Goal: Task Accomplishment & Management: Use online tool/utility

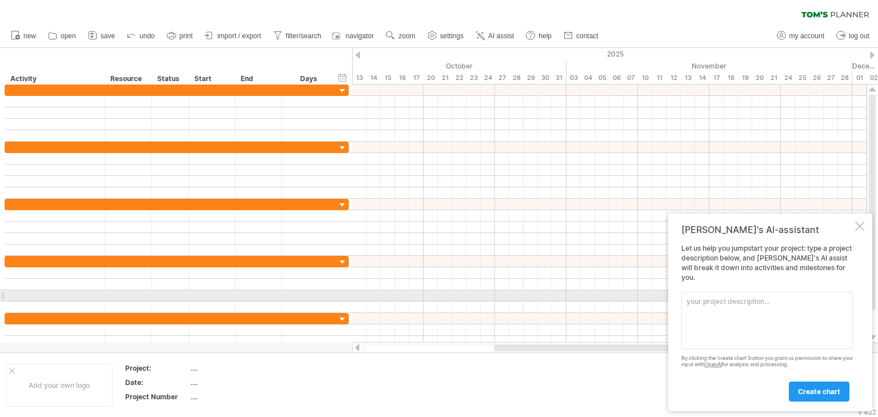
click at [721, 300] on textarea at bounding box center [768, 320] width 172 height 57
paste textarea "Lore ip dolorsit am Conse adipiscinge seddoeiu “8.6.1 Temporincididun ut labore…"
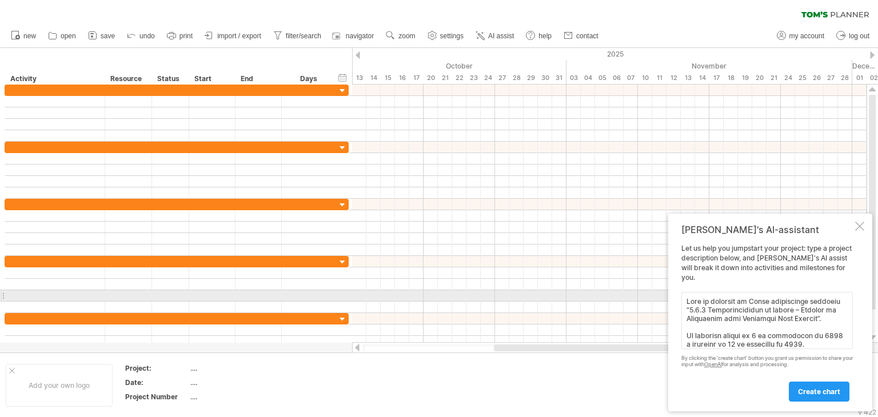
scroll to position [331, 0]
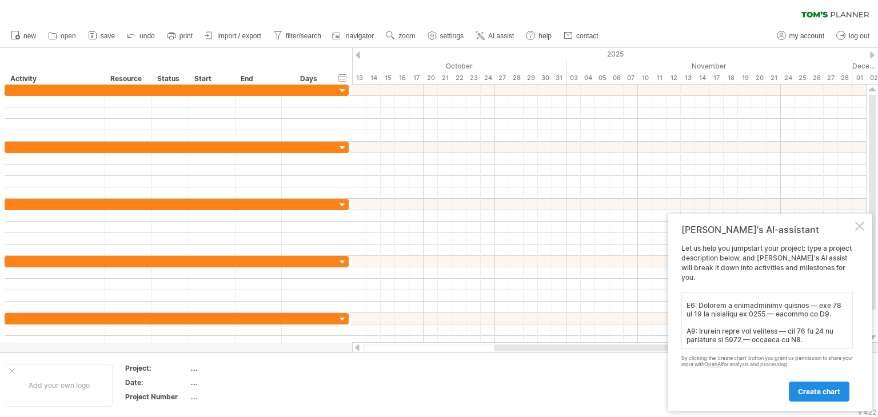
type textarea "Lore ip dolorsit am Conse adipiscinge seddoeiu “8.6.1 Temporincididun ut labore…"
click at [812, 387] on link "create chart" at bounding box center [819, 392] width 61 height 20
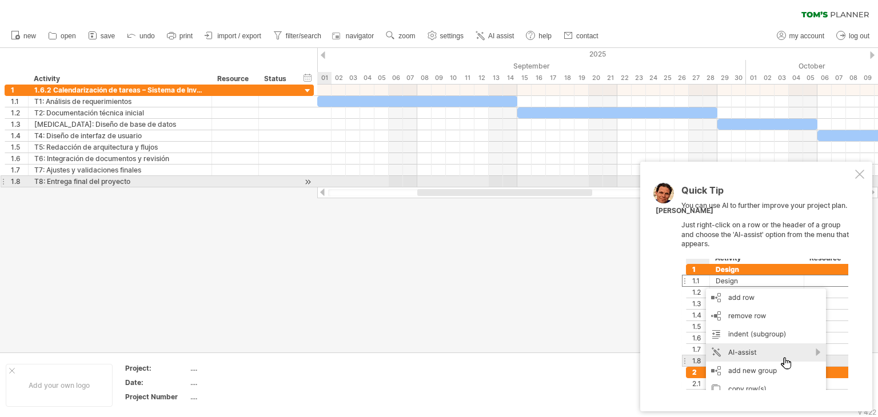
click at [862, 179] on div at bounding box center [860, 174] width 9 height 9
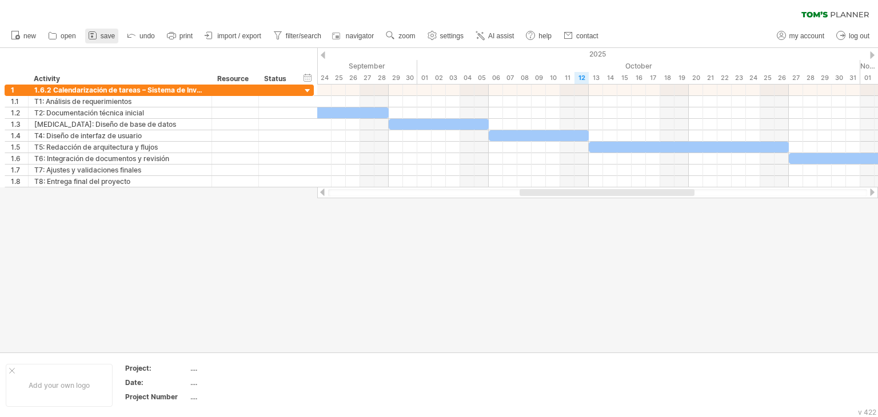
click at [112, 39] on link "save" at bounding box center [101, 36] width 33 height 15
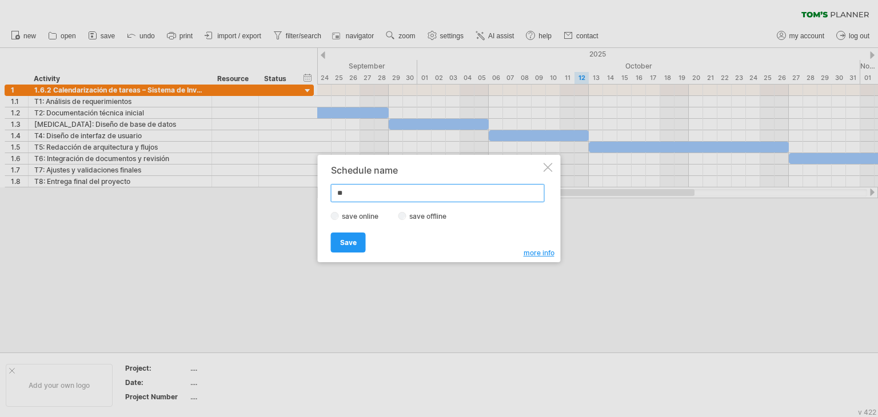
type input "*"
click at [350, 242] on span "Save" at bounding box center [348, 242] width 17 height 9
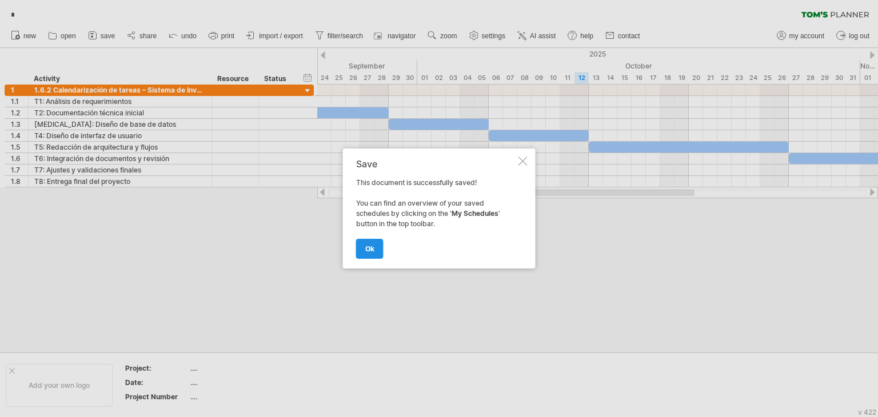
click at [370, 255] on link "ok" at bounding box center [369, 249] width 27 height 20
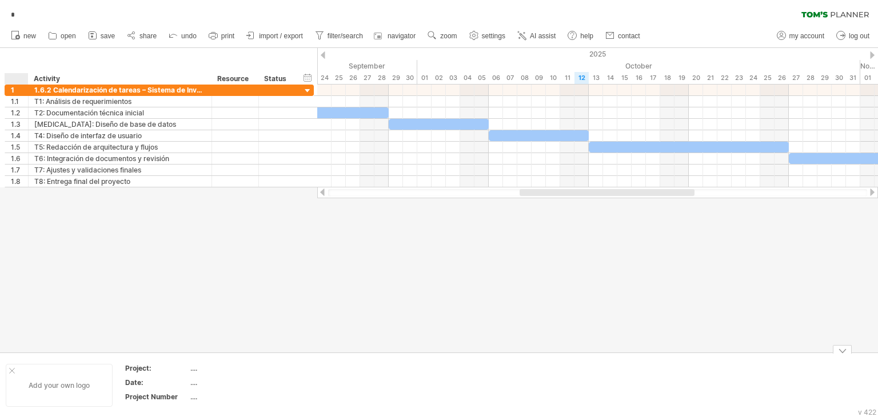
click at [8, 366] on div "Add your own logo" at bounding box center [59, 385] width 107 height 43
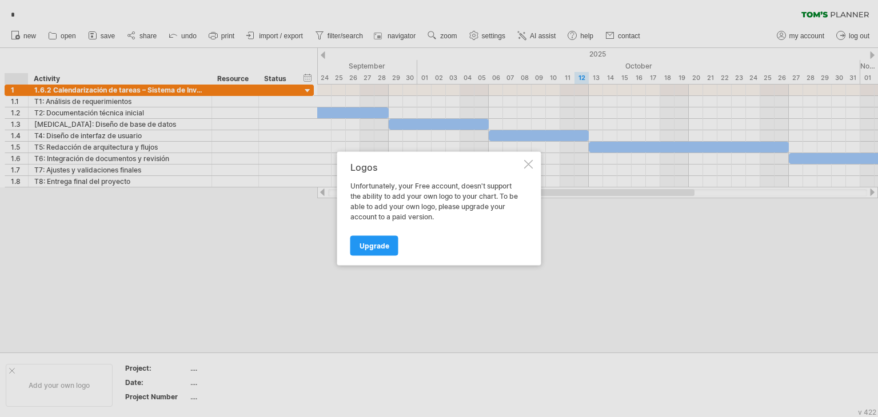
click at [528, 165] on div at bounding box center [528, 164] width 9 height 9
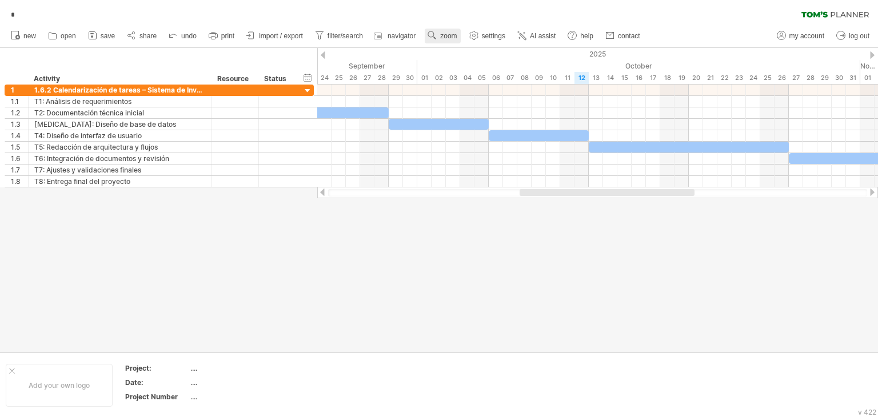
click at [446, 42] on link "zoom" at bounding box center [442, 36] width 35 height 15
click at [479, 58] on div "Month" at bounding box center [483, 56] width 63 height 18
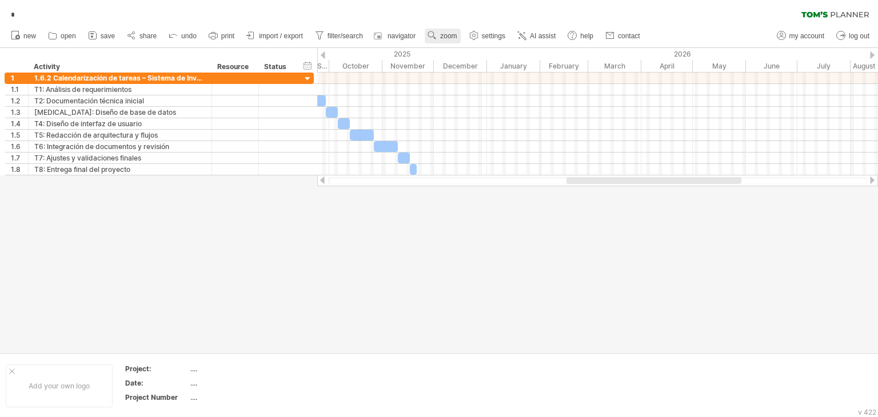
click at [460, 37] on link "zoom" at bounding box center [442, 36] width 35 height 15
click at [494, 67] on div "Week" at bounding box center [497, 70] width 63 height 18
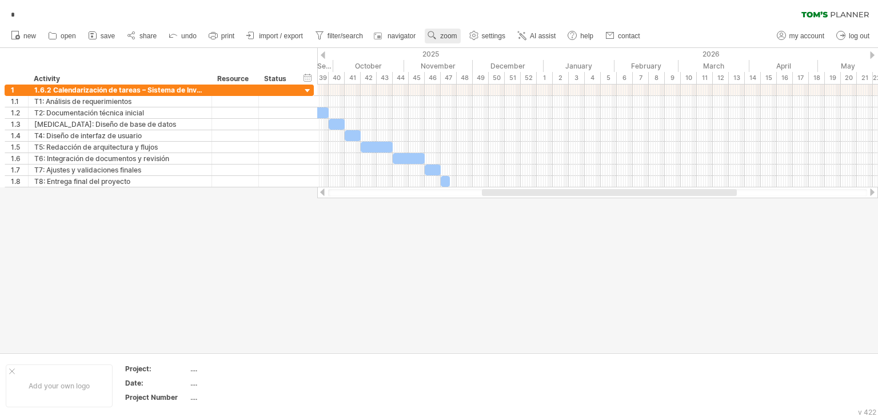
click at [435, 38] on use at bounding box center [432, 35] width 11 height 11
click at [467, 89] on div "Day" at bounding box center [471, 90] width 63 height 18
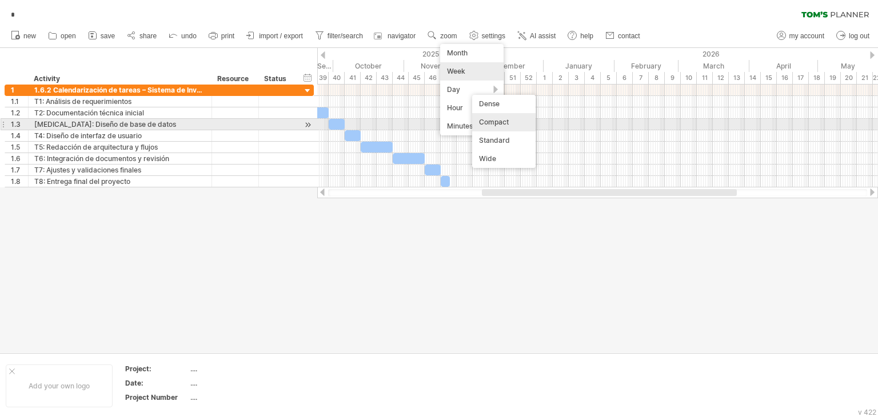
click at [507, 128] on div "Compact" at bounding box center [503, 122] width 63 height 18
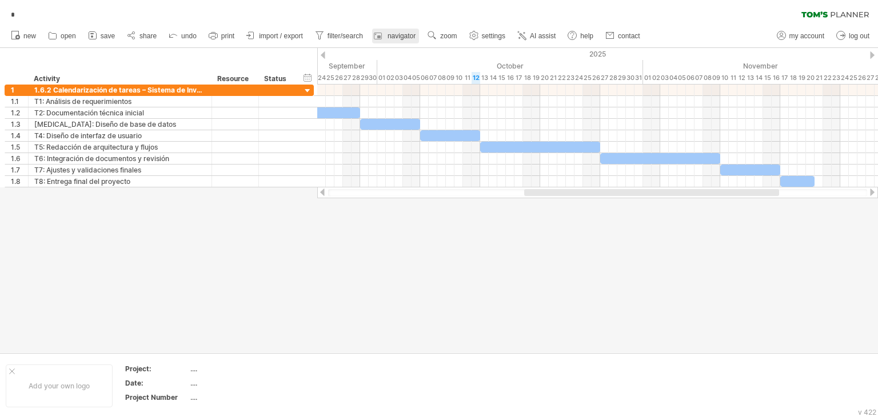
click at [387, 36] on link "navigator" at bounding box center [395, 36] width 47 height 15
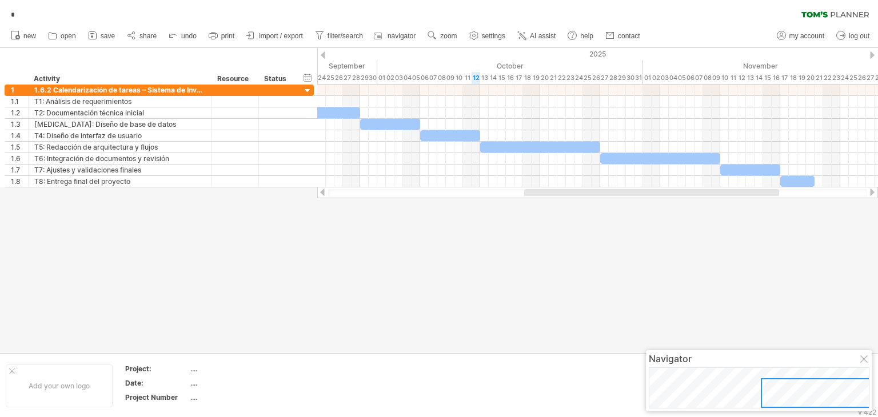
click at [865, 364] on div at bounding box center [865, 360] width 9 height 9
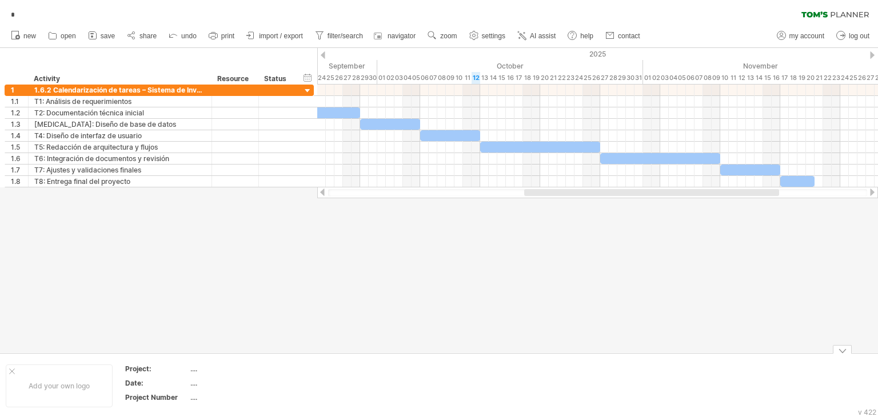
click at [837, 349] on div at bounding box center [842, 349] width 19 height 9
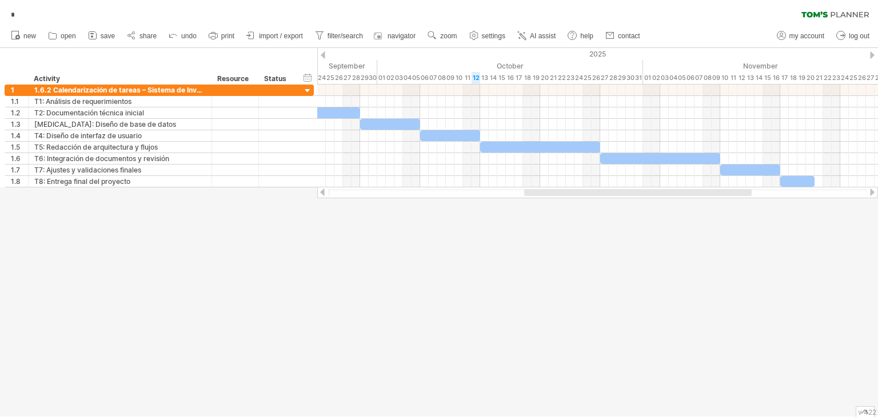
click at [857, 412] on div at bounding box center [865, 412] width 19 height 11
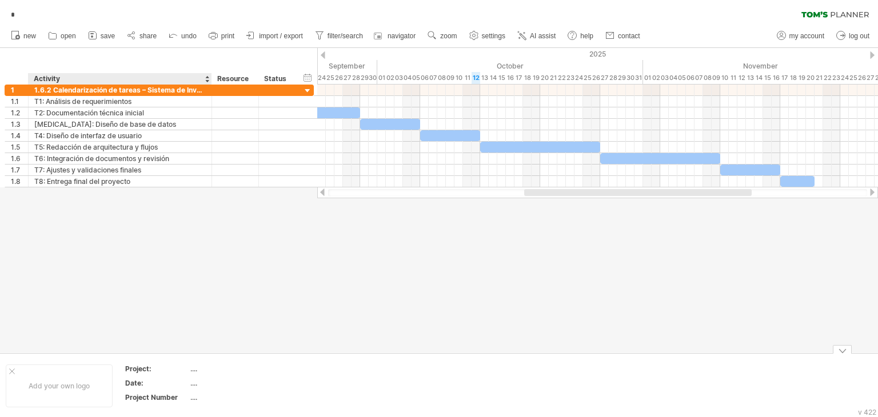
click at [194, 371] on div "...." at bounding box center [238, 369] width 96 height 10
click at [183, 296] on div at bounding box center [439, 200] width 878 height 305
click at [297, 42] on link "import / export" at bounding box center [275, 36] width 63 height 15
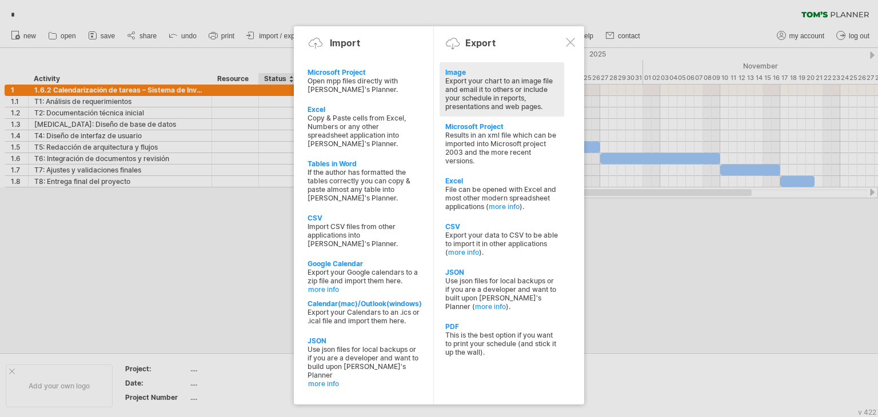
click at [478, 96] on div "Export your chart to an image file and email it to others or include your sched…" at bounding box center [502, 94] width 113 height 34
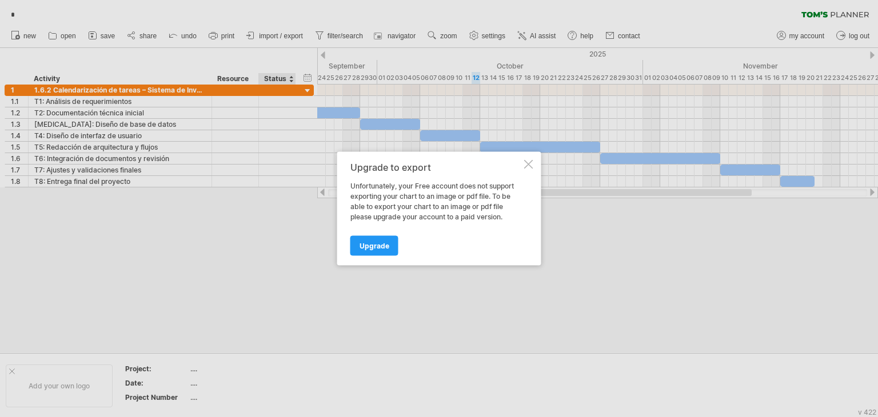
click at [527, 162] on div at bounding box center [528, 164] width 9 height 9
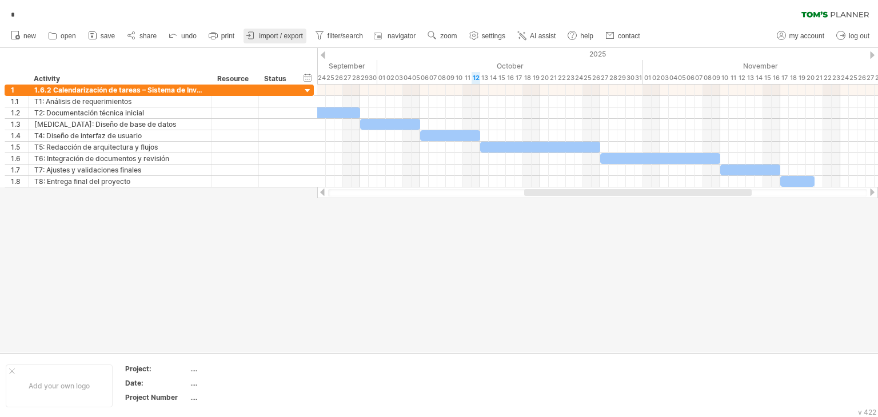
click at [288, 37] on span "import / export" at bounding box center [281, 36] width 44 height 8
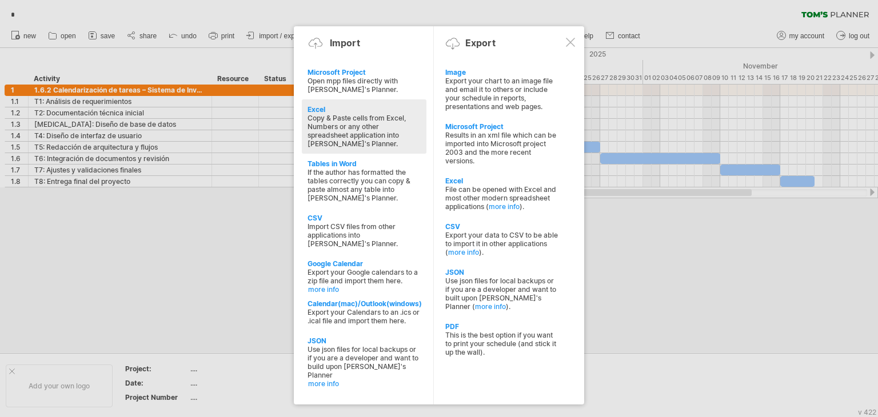
click at [368, 125] on div "Copy & Paste cells from Excel, Numbers or any other spreadsheet application int…" at bounding box center [364, 131] width 113 height 34
type textarea "**********"
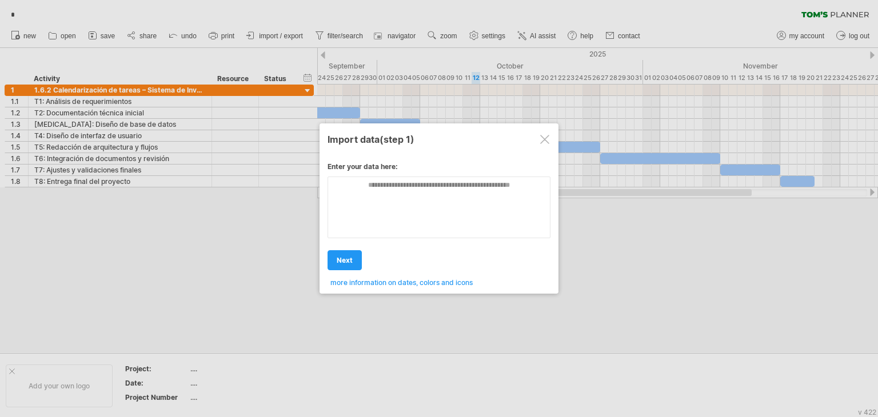
click at [542, 140] on div at bounding box center [544, 139] width 9 height 9
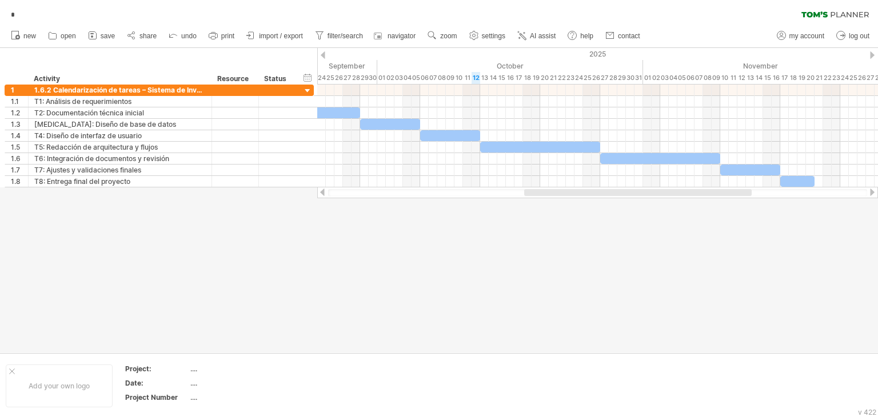
click at [321, 58] on div at bounding box center [323, 54] width 5 height 7
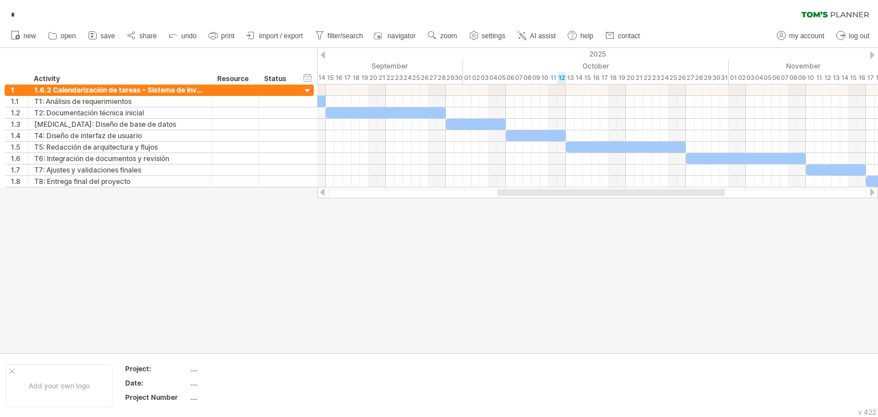
click at [321, 58] on div at bounding box center [323, 54] width 5 height 7
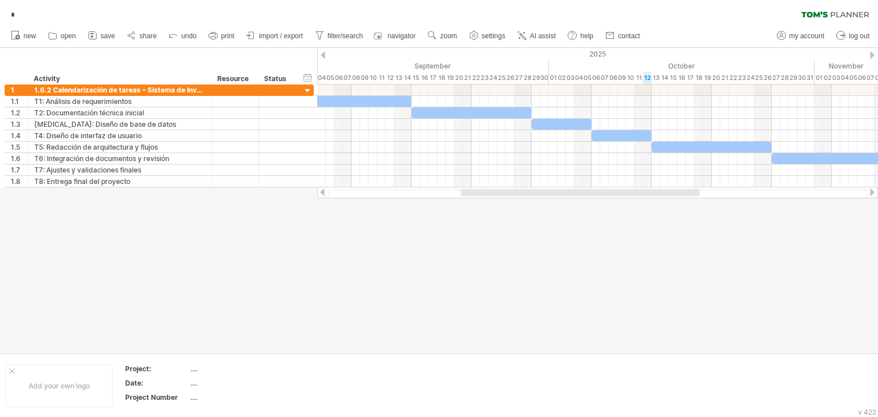
click at [321, 58] on div at bounding box center [323, 54] width 5 height 7
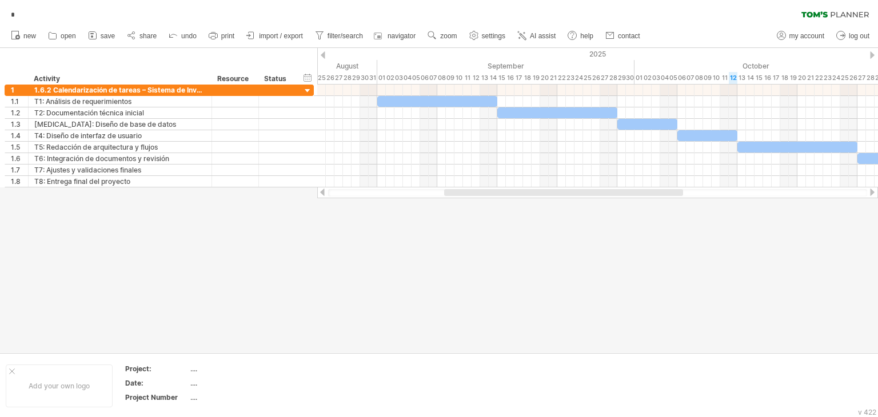
click at [321, 58] on div at bounding box center [323, 54] width 5 height 7
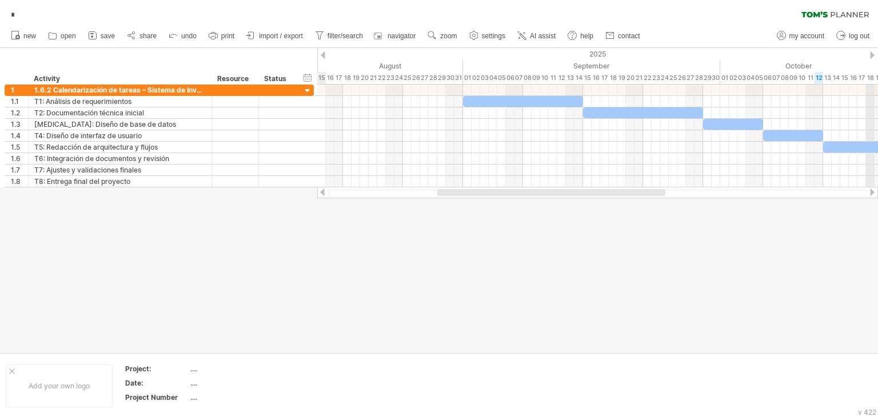
click at [869, 54] on div "2025" at bounding box center [472, 54] width 2076 height 12
click at [873, 54] on div at bounding box center [872, 54] width 5 height 7
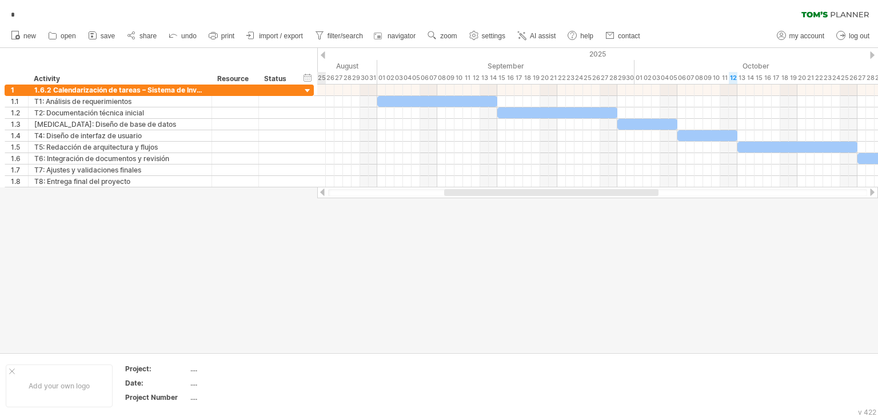
click at [873, 54] on div at bounding box center [872, 54] width 5 height 7
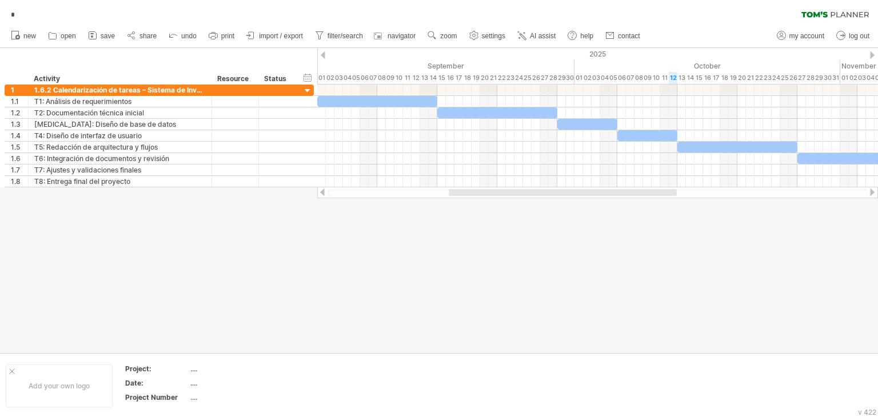
drag, startPoint x: 531, startPoint y: 192, endPoint x: 519, endPoint y: 197, distance: 13.3
click at [519, 197] on div at bounding box center [597, 192] width 561 height 11
click at [443, 40] on link "zoom" at bounding box center [442, 36] width 35 height 15
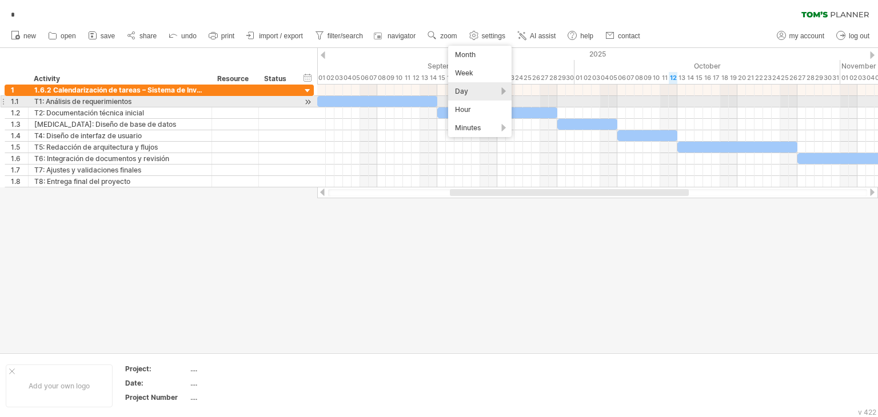
click at [486, 97] on div "Day" at bounding box center [479, 91] width 63 height 18
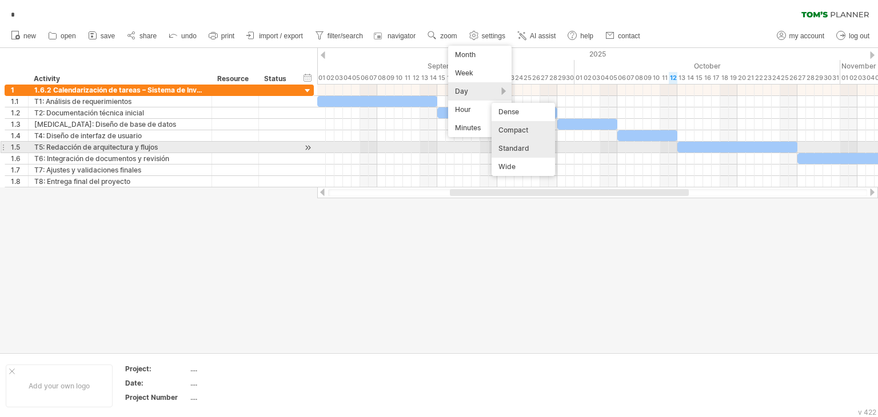
click at [522, 149] on div "Standard" at bounding box center [523, 149] width 63 height 18
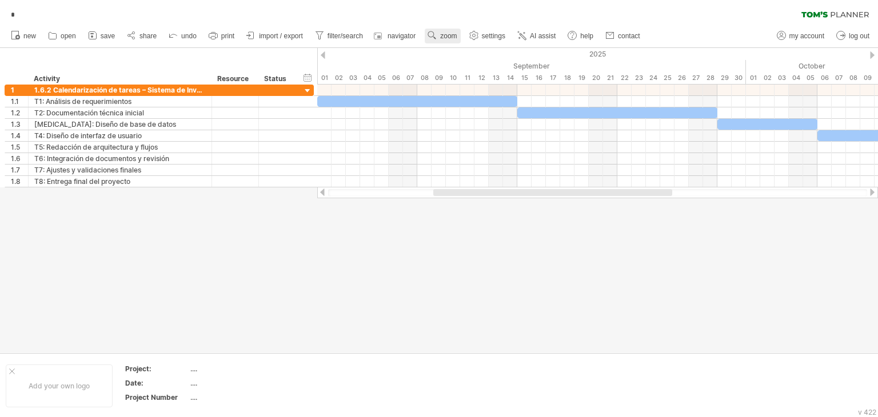
click at [446, 33] on span "zoom" at bounding box center [448, 36] width 17 height 8
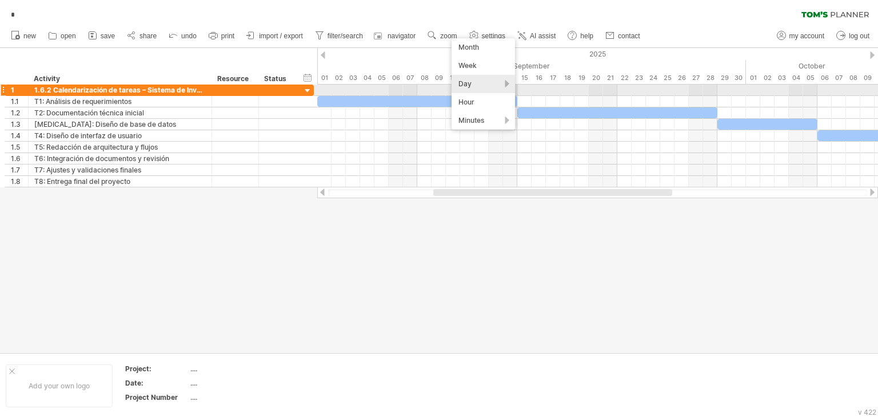
click at [488, 88] on div "Day" at bounding box center [483, 84] width 63 height 18
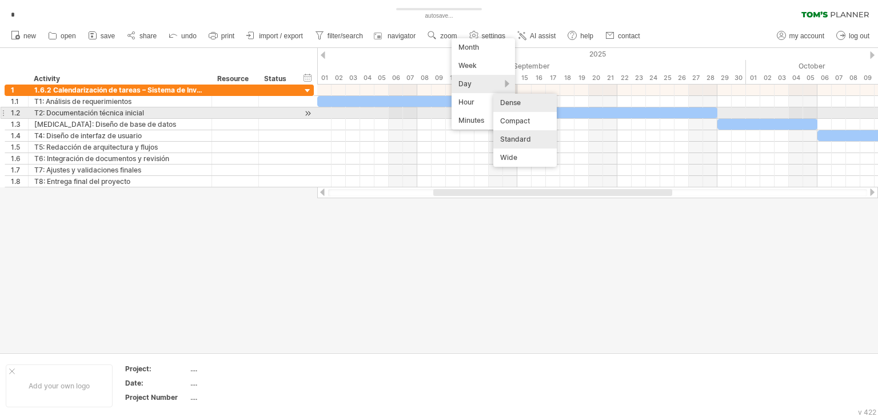
click at [522, 108] on div "Dense" at bounding box center [525, 103] width 63 height 18
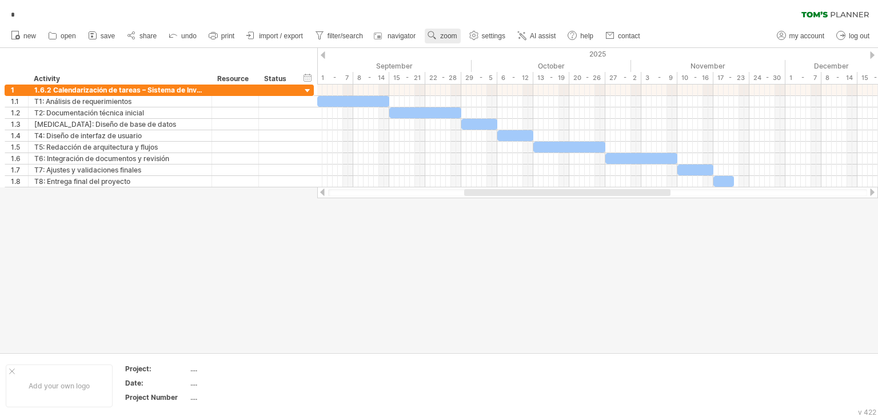
click at [442, 36] on span "zoom" at bounding box center [448, 36] width 17 height 8
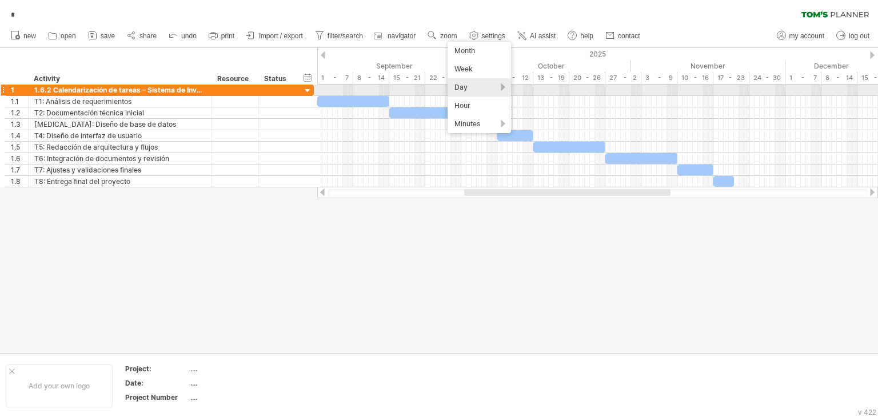
click at [489, 90] on div "Day" at bounding box center [479, 87] width 63 height 18
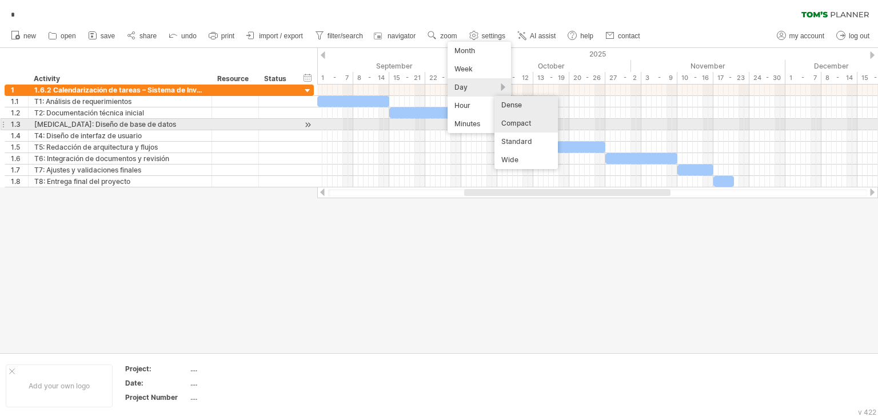
click at [519, 120] on div "Compact" at bounding box center [526, 123] width 63 height 18
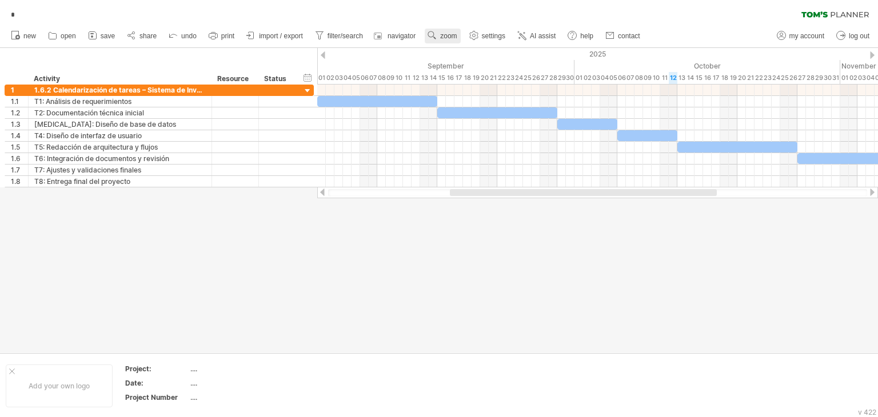
click at [439, 38] on link "zoom" at bounding box center [442, 36] width 35 height 15
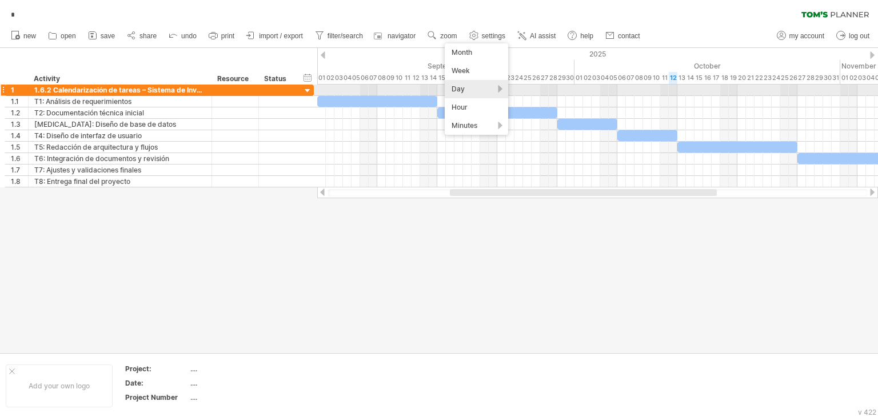
click at [490, 90] on div "Day" at bounding box center [476, 89] width 63 height 18
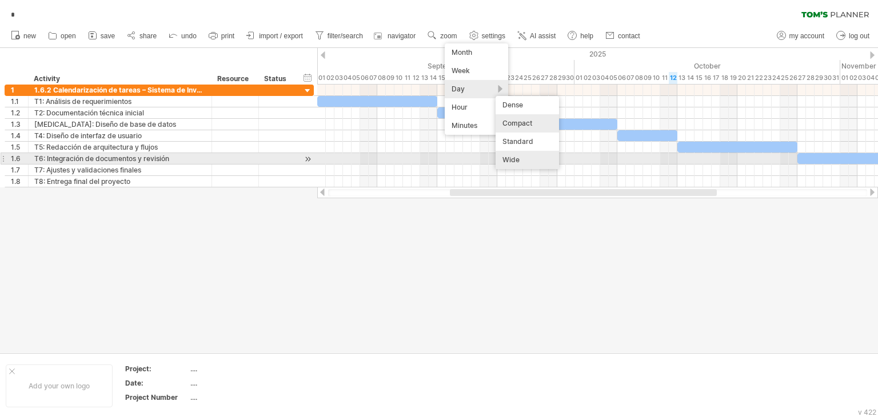
click at [527, 156] on div "Wide" at bounding box center [527, 160] width 63 height 18
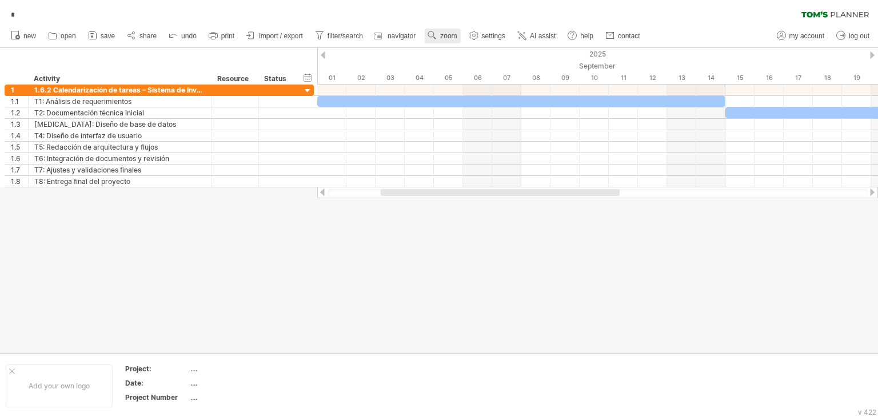
click at [440, 33] on link "zoom" at bounding box center [442, 36] width 35 height 15
click at [483, 83] on div "Day" at bounding box center [477, 84] width 63 height 18
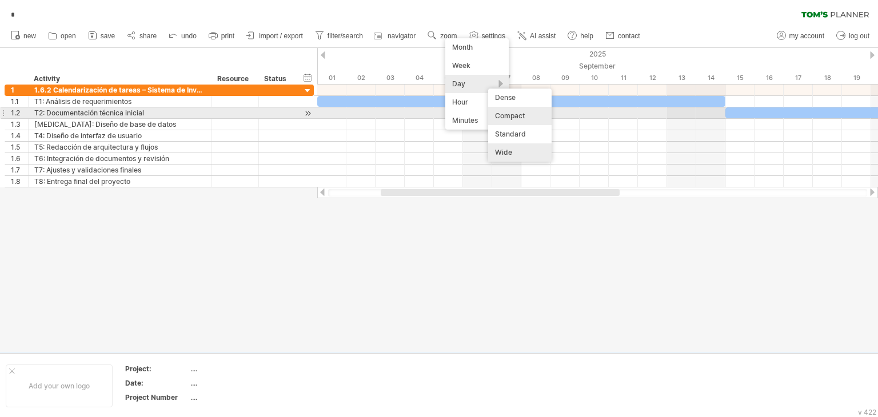
click at [515, 112] on div "Compact" at bounding box center [519, 116] width 63 height 18
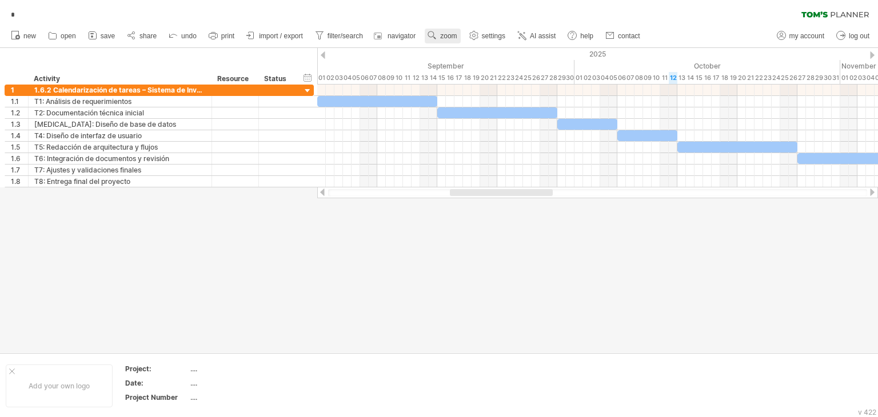
click at [446, 37] on span "zoom" at bounding box center [448, 36] width 17 height 8
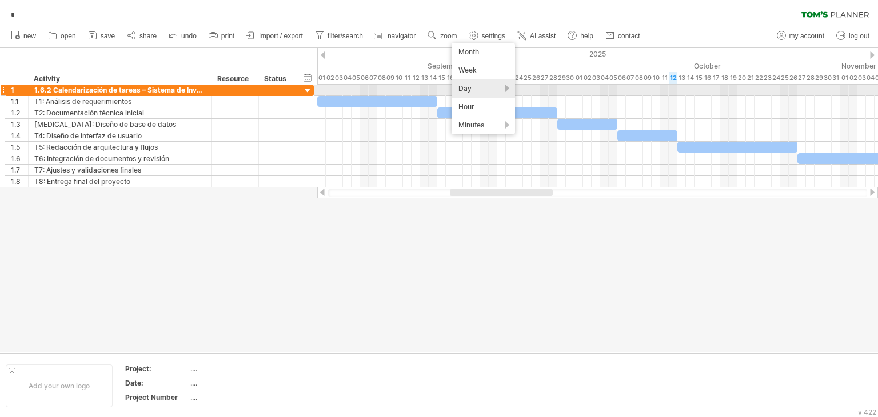
click at [494, 86] on div "Day" at bounding box center [483, 88] width 63 height 18
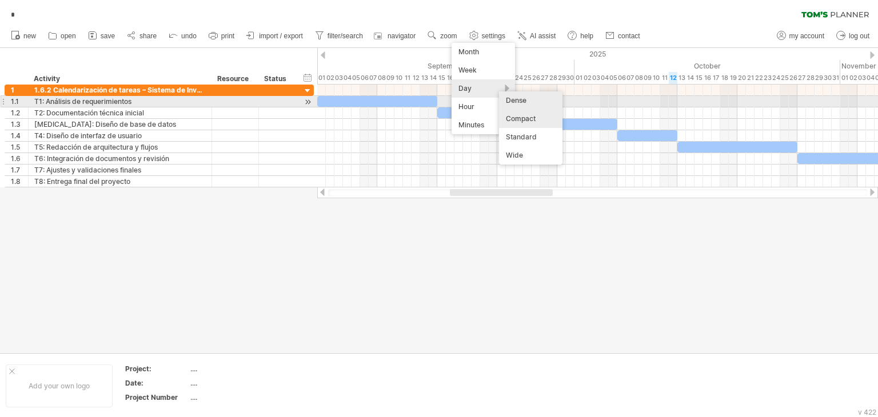
click at [520, 101] on div "Dense" at bounding box center [530, 101] width 63 height 18
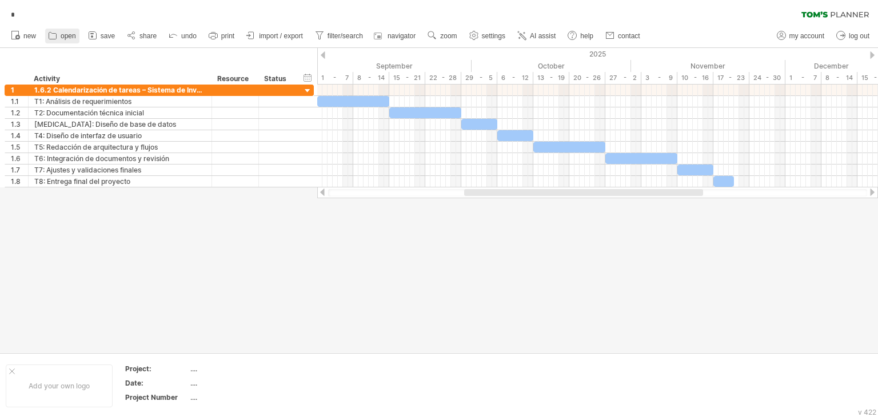
click at [57, 32] on icon at bounding box center [52, 35] width 11 height 11
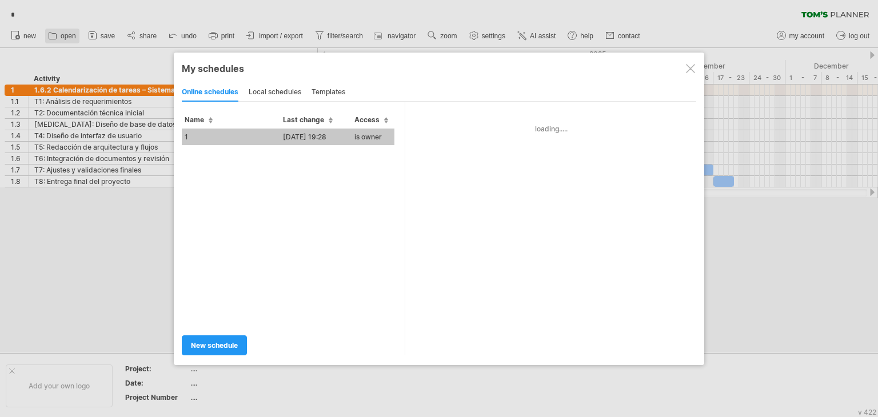
type input "*"
type input "**********"
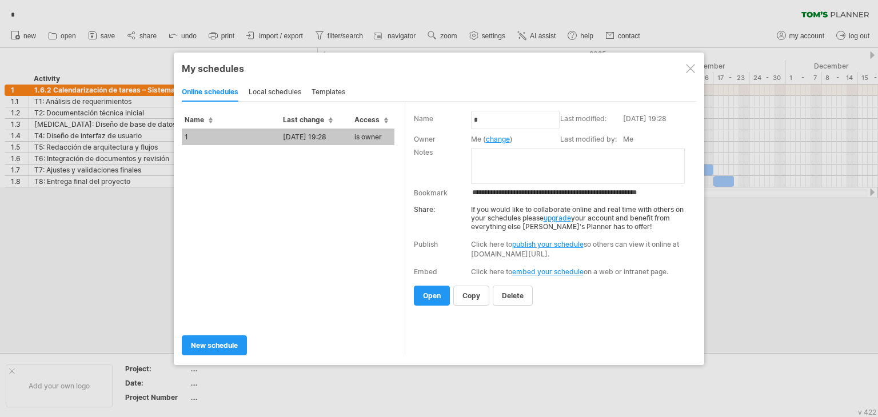
click at [690, 69] on div at bounding box center [690, 68] width 9 height 9
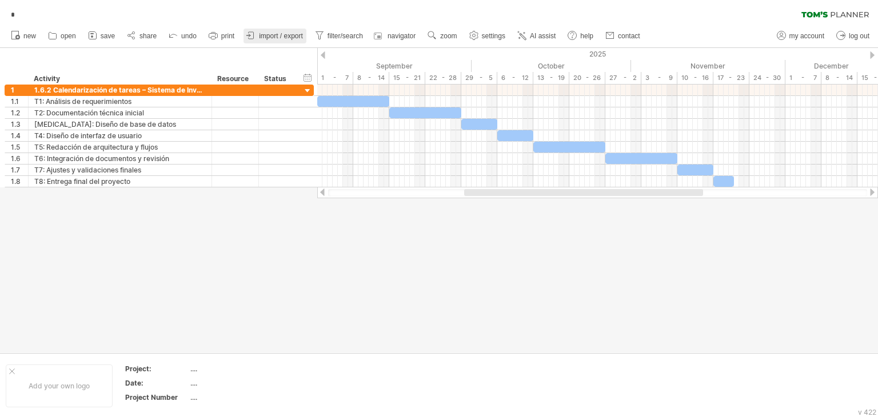
click at [277, 30] on link "import / export" at bounding box center [275, 36] width 63 height 15
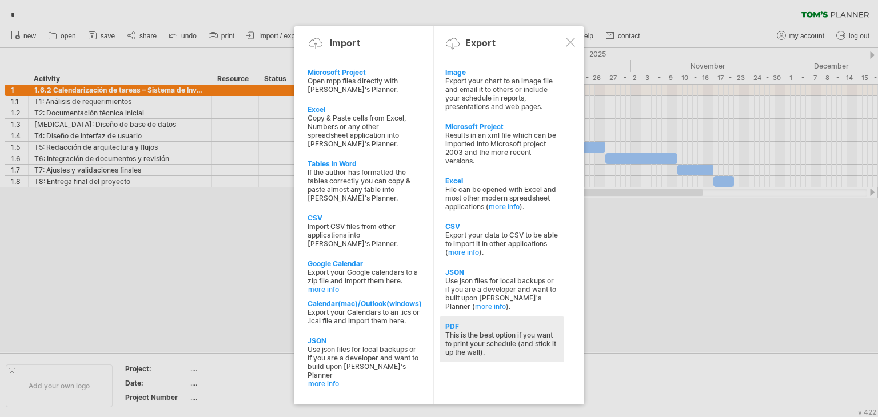
click at [499, 344] on div "This is the best option if you want to print your schedule (and stick it up the…" at bounding box center [502, 344] width 113 height 26
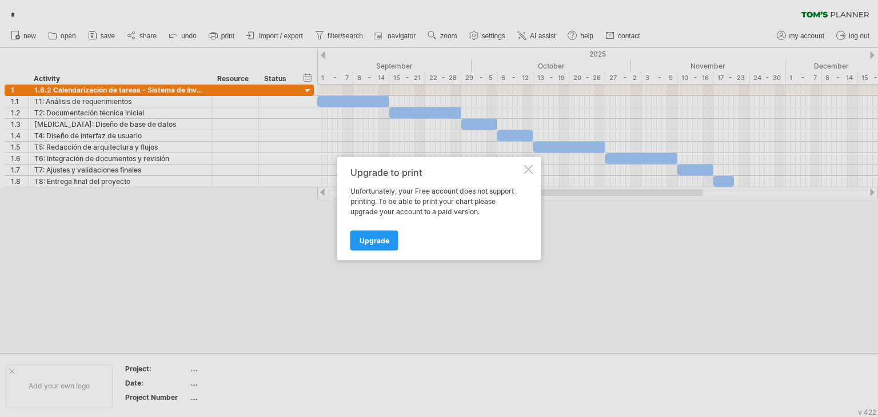
click at [526, 172] on div at bounding box center [528, 169] width 9 height 9
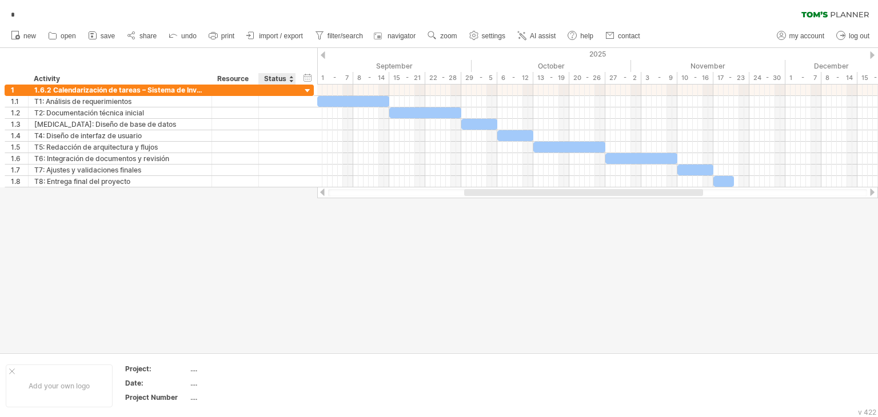
click at [284, 81] on div "Status" at bounding box center [276, 78] width 25 height 11
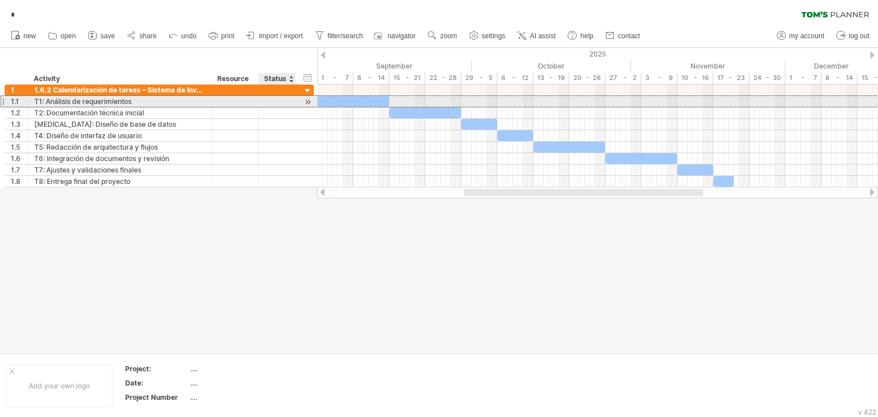
click at [299, 99] on div "**********" at bounding box center [159, 102] width 309 height 12
click at [306, 100] on div at bounding box center [308, 102] width 11 height 12
click at [307, 101] on div at bounding box center [308, 102] width 11 height 12
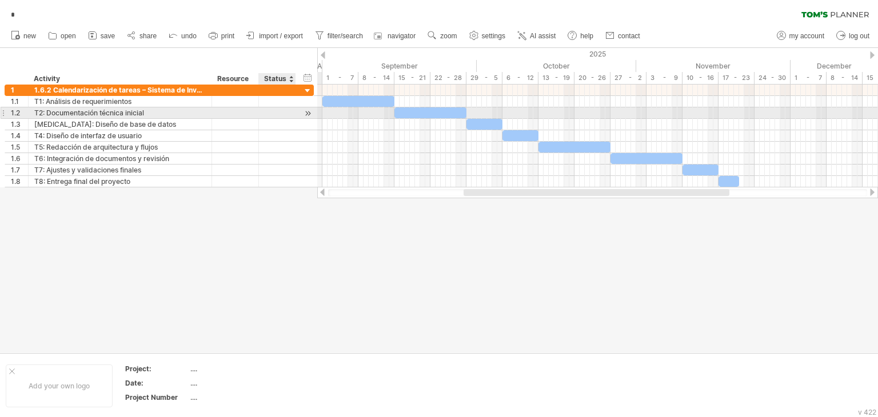
click at [310, 116] on div at bounding box center [308, 114] width 11 height 12
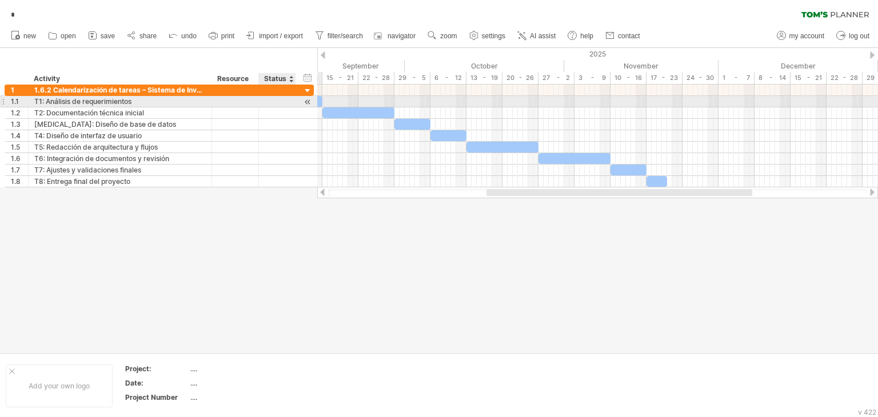
click at [309, 99] on div at bounding box center [308, 102] width 11 height 12
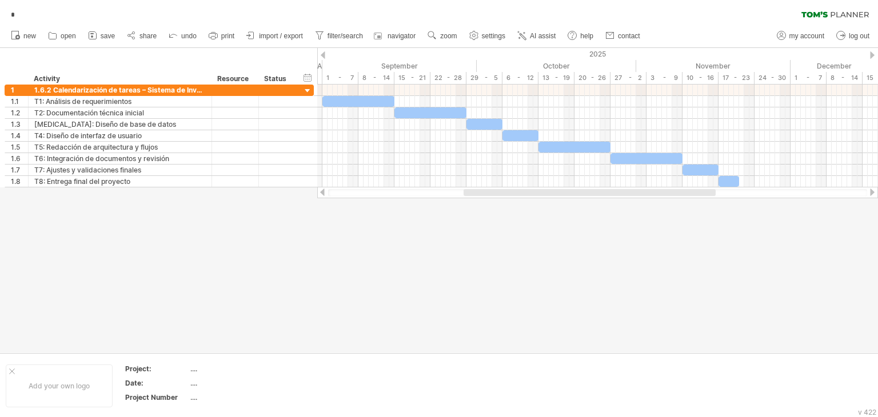
click at [323, 57] on div at bounding box center [323, 54] width 5 height 7
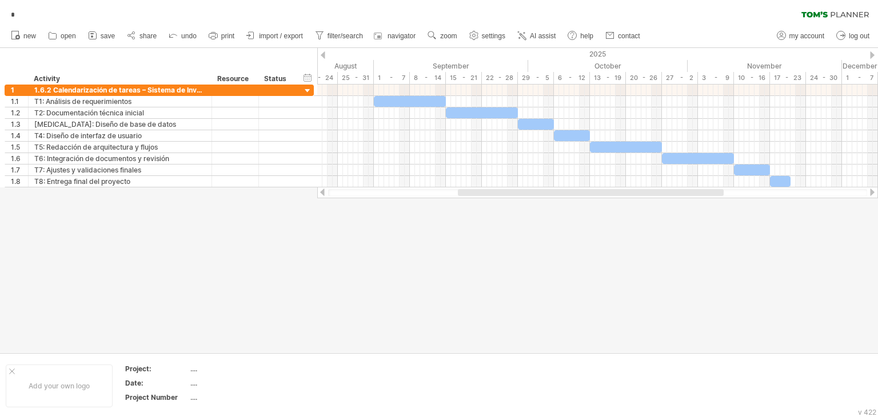
drag, startPoint x: 485, startPoint y: 196, endPoint x: 494, endPoint y: 195, distance: 8.7
click at [494, 195] on div at bounding box center [597, 192] width 539 height 7
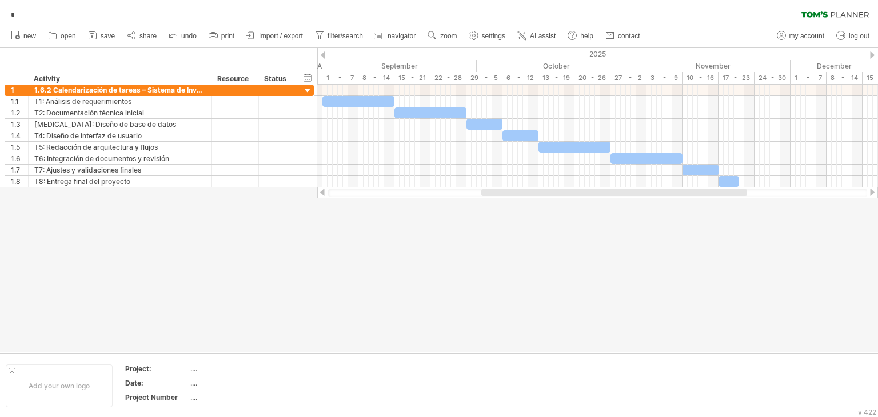
drag, startPoint x: 494, startPoint y: 195, endPoint x: 517, endPoint y: 204, distance: 25.2
click at [517, 204] on div "Trying to reach [DOMAIN_NAME] Connected again... 0% autosave... * clear filter" at bounding box center [439, 208] width 878 height 417
click at [271, 77] on div "Status" at bounding box center [276, 78] width 25 height 11
click at [292, 78] on div at bounding box center [291, 78] width 5 height 11
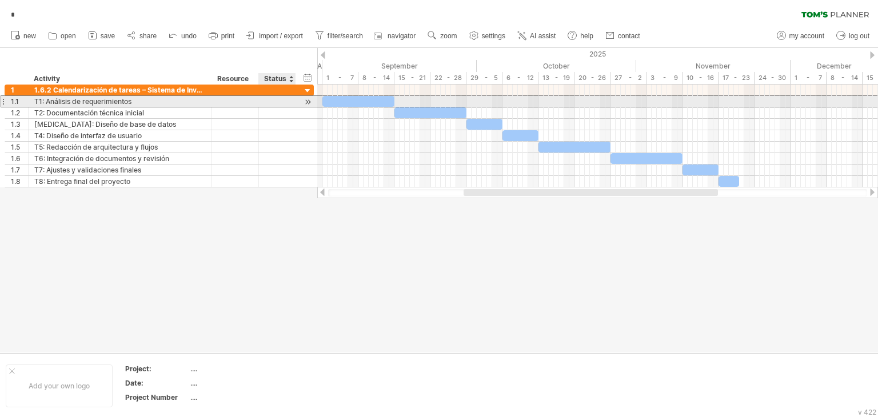
click at [283, 99] on div at bounding box center [277, 101] width 25 height 11
